Goal: Register for event/course

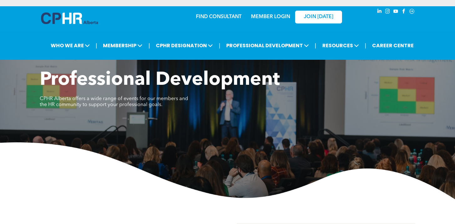
scroll to position [188, 0]
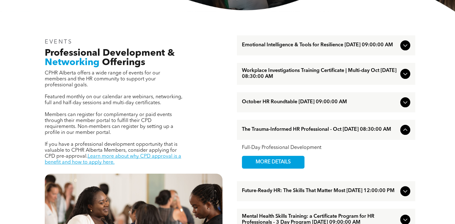
click at [276, 133] on span "The Trauma-Informed HR Professional - Oct [DATE] 08:30:00 AM" at bounding box center [320, 130] width 156 height 6
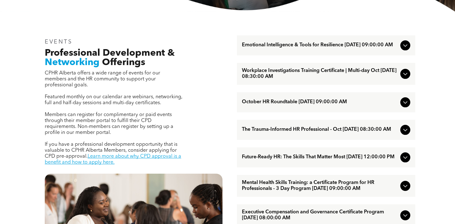
click at [276, 133] on span "The Trauma-Informed HR Professional - Oct [DATE] 08:30:00 AM" at bounding box center [320, 130] width 156 height 6
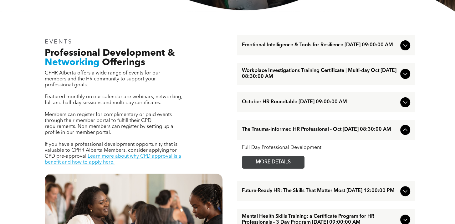
click at [271, 164] on span "MORE DETAILS" at bounding box center [272, 162] width 49 height 12
